Goal: Find specific page/section: Find specific page/section

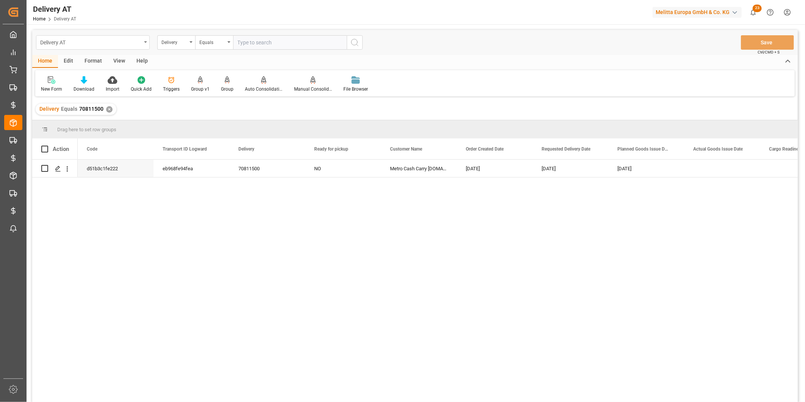
click at [123, 45] on div "Delivery AT" at bounding box center [90, 41] width 101 height 9
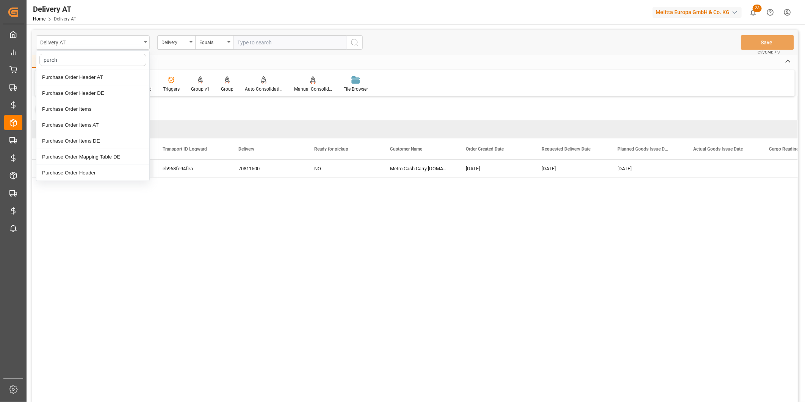
type input "purcha"
click at [101, 91] on div "Purchase Order Header DE" at bounding box center [92, 93] width 113 height 16
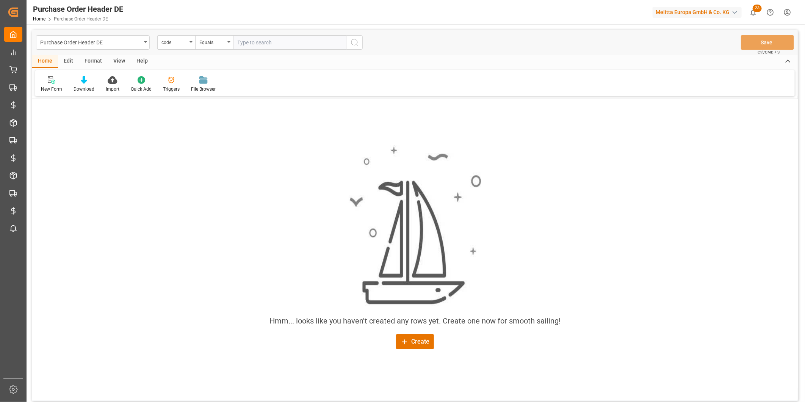
click at [67, 62] on div "Edit" at bounding box center [68, 61] width 21 height 13
click at [46, 59] on div "Home" at bounding box center [45, 61] width 26 height 13
click at [169, 86] on div "Triggers" at bounding box center [171, 89] width 17 height 7
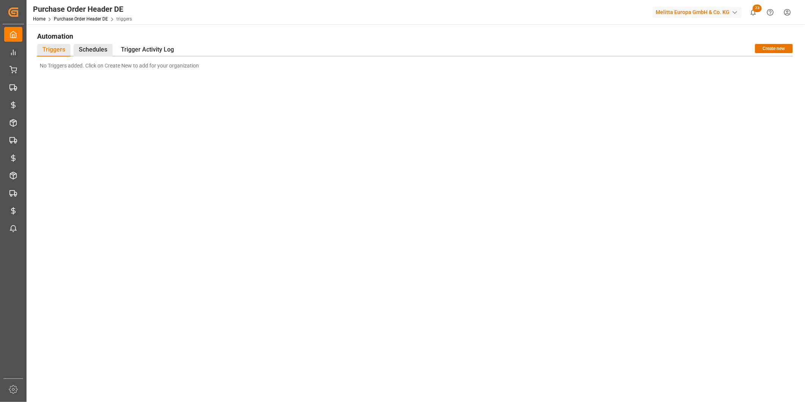
click at [99, 47] on div "Schedules" at bounding box center [93, 50] width 39 height 13
click at [145, 45] on div "Trigger Activity Log" at bounding box center [148, 50] width 64 height 13
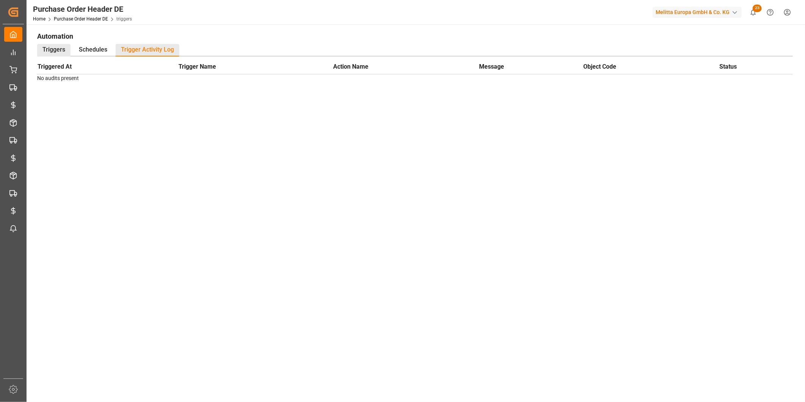
click at [61, 44] on div "Triggers" at bounding box center [53, 50] width 33 height 13
